Goal: Information Seeking & Learning: Learn about a topic

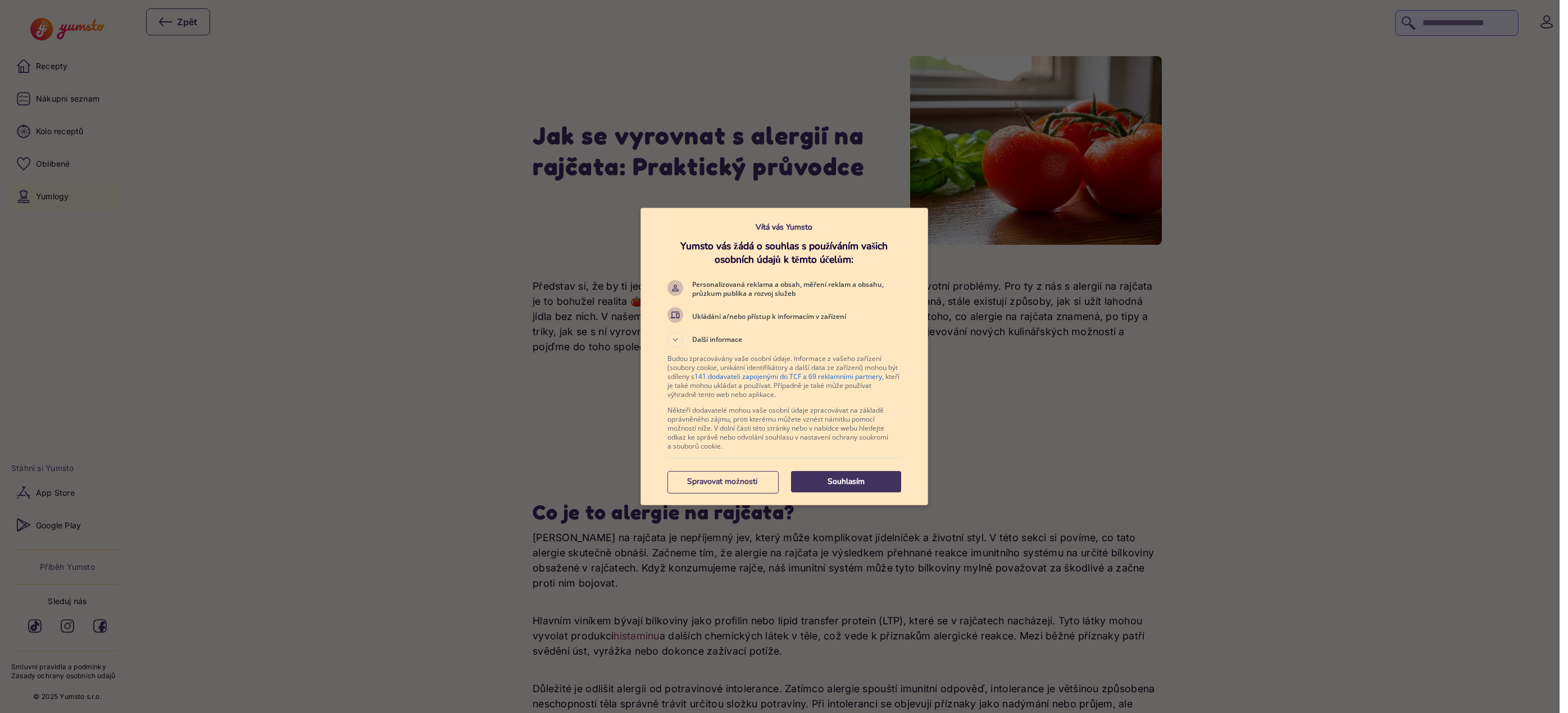
click at [872, 487] on p "Souhlasím" at bounding box center [846, 482] width 110 height 11
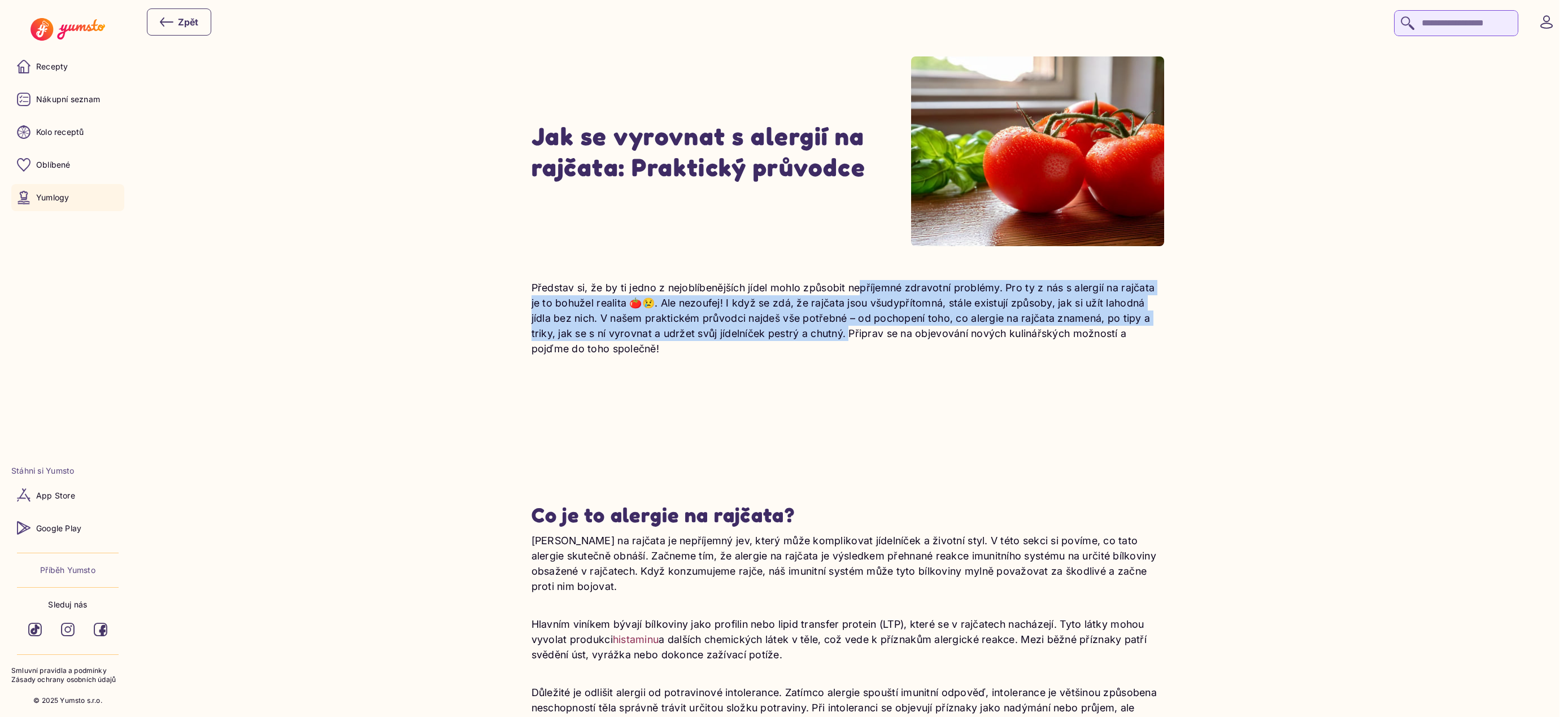
drag, startPoint x: 865, startPoint y: 284, endPoint x: 853, endPoint y: 327, distance: 44.6
click at [853, 327] on p "Představ si, že by ti jedno z nejoblíbenějších jídel mohlo způsobit nepříjemné …" at bounding box center [848, 318] width 633 height 76
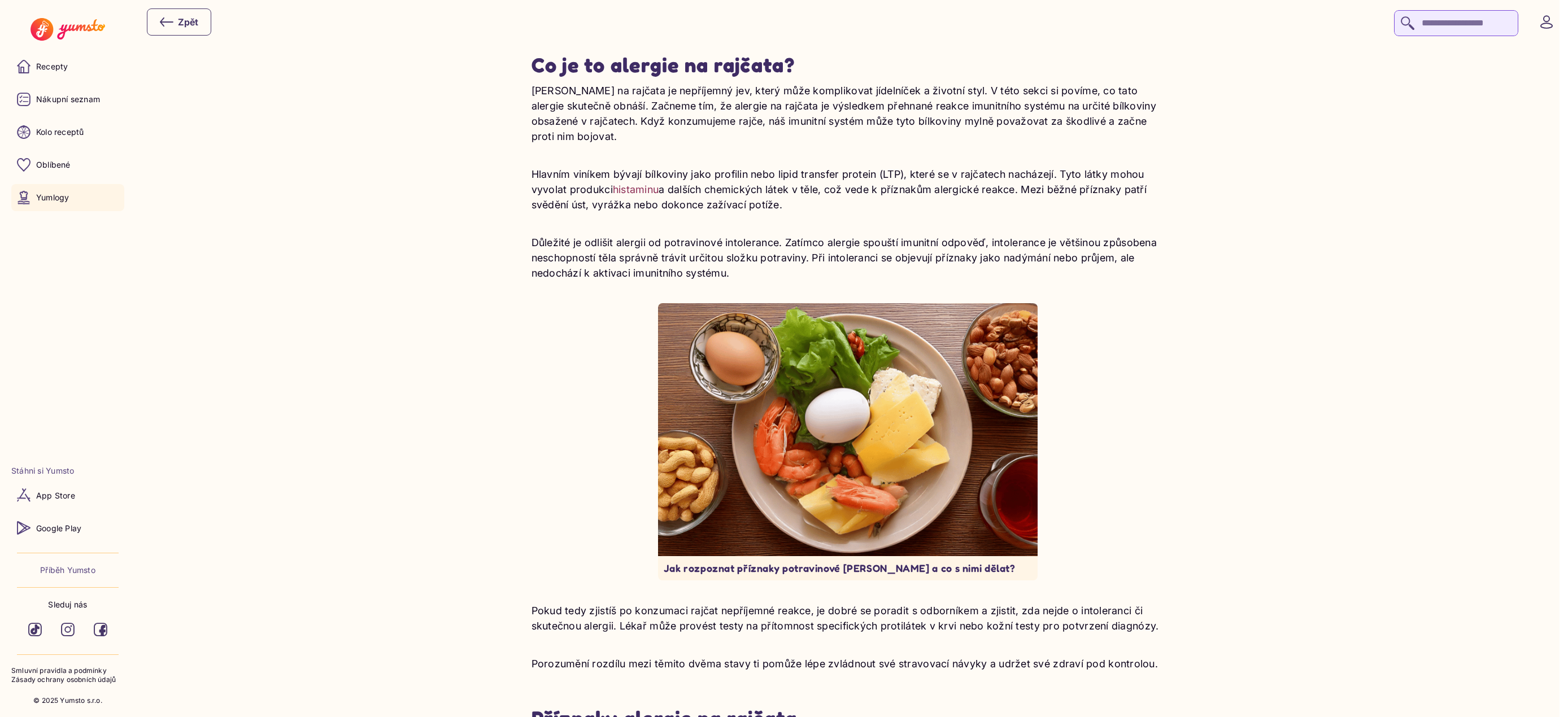
scroll to position [451, 0]
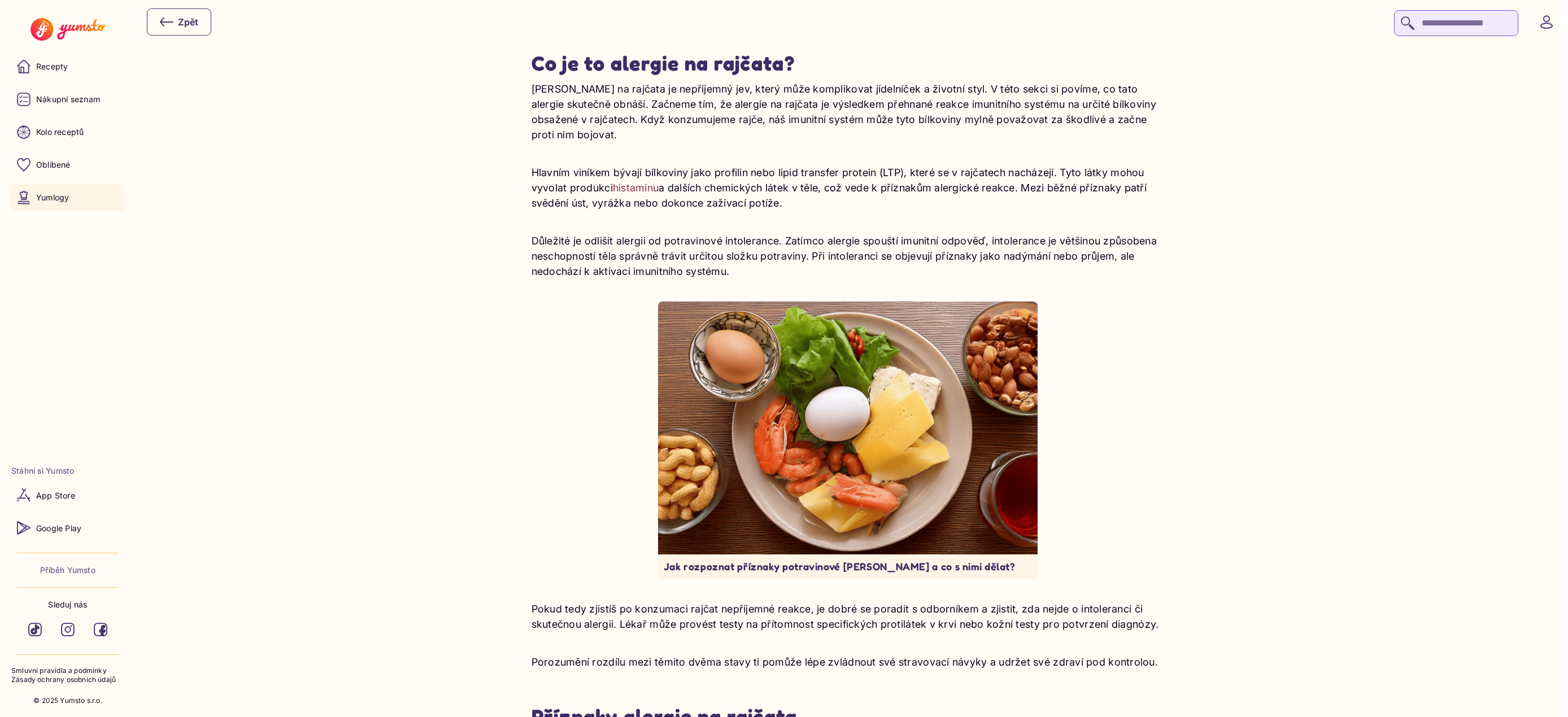
drag, startPoint x: 864, startPoint y: 87, endPoint x: 875, endPoint y: 204, distance: 117.5
click at [875, 204] on div "[PERSON_NAME] na rajčata je nepříjemný jev, který může komplikovat jídelníček a…" at bounding box center [848, 376] width 633 height 589
click at [875, 204] on p "Hlavním viníkem bývají bílkoviny jako profilin nebo lipid transfer protein (LTP…" at bounding box center [848, 188] width 633 height 46
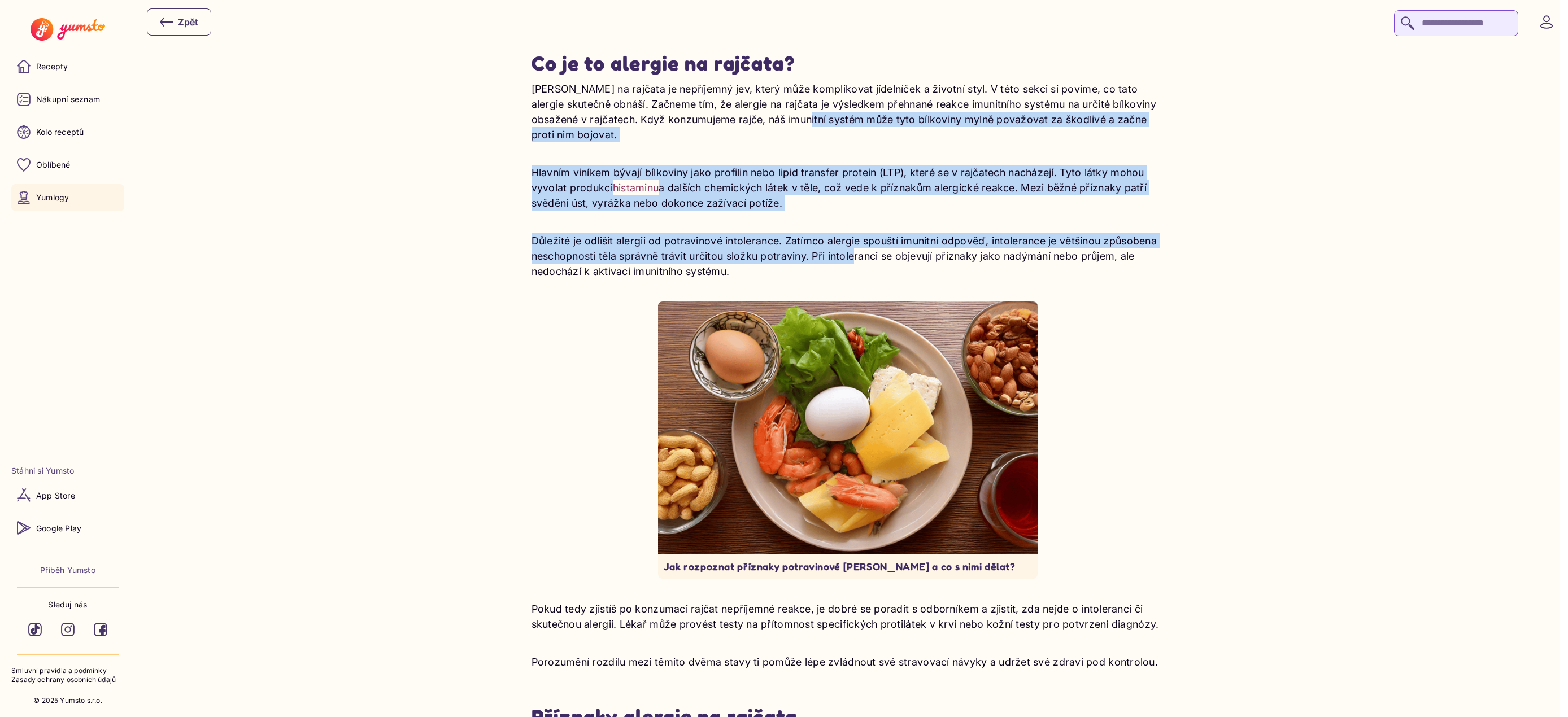
drag, startPoint x: 851, startPoint y: 260, endPoint x: 834, endPoint y: 124, distance: 137.1
click at [834, 124] on div "[PERSON_NAME] na rajčata je nepříjemný jev, který může komplikovat jídelníček a…" at bounding box center [848, 376] width 633 height 589
click at [834, 124] on p "[PERSON_NAME] na rajčata je nepříjemný jev, který může komplikovat jídelníček a…" at bounding box center [848, 112] width 633 height 61
